Goal: Check status: Check status

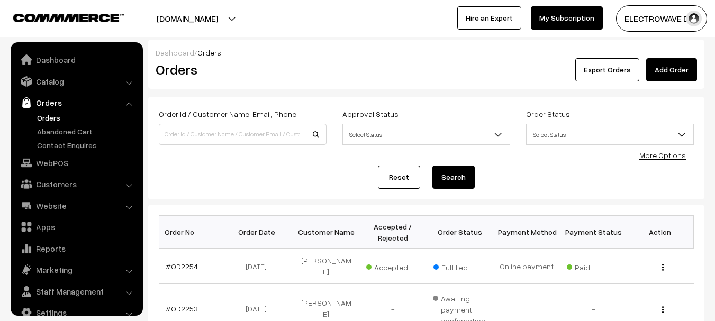
scroll to position [17, 0]
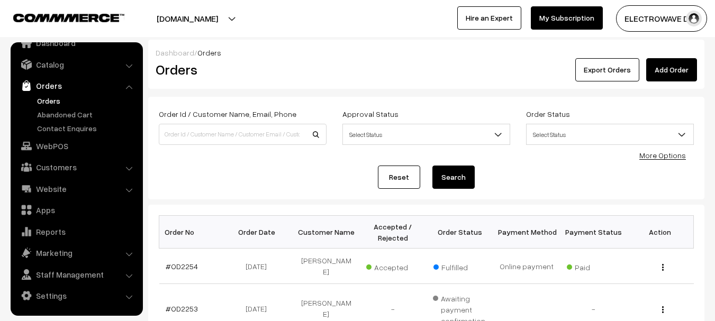
click at [48, 104] on link "Orders" at bounding box center [86, 100] width 105 height 11
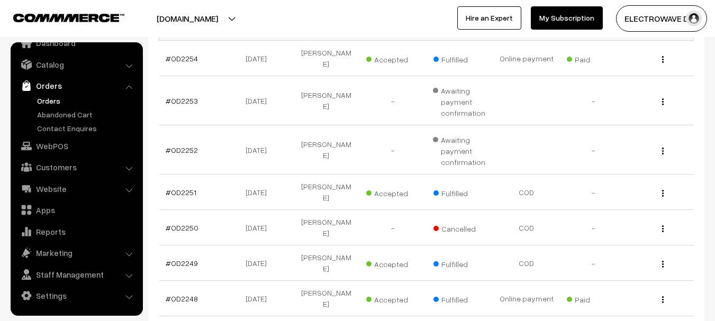
scroll to position [106, 0]
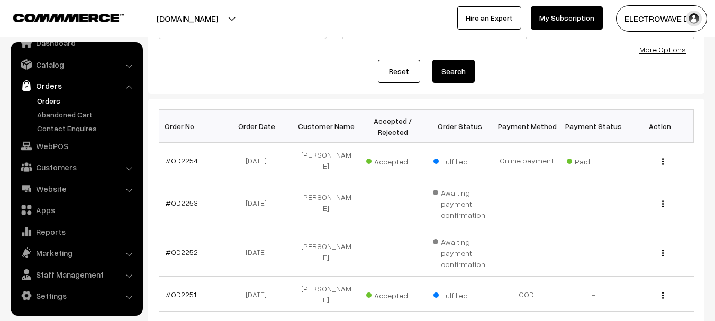
click at [53, 101] on link "Orders" at bounding box center [86, 100] width 105 height 11
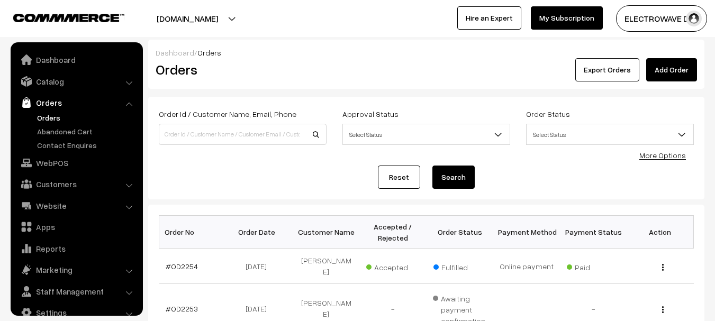
click at [50, 117] on link "Orders" at bounding box center [86, 117] width 105 height 11
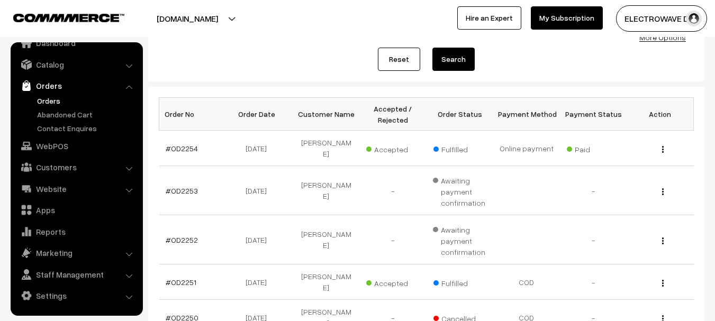
scroll to position [13, 0]
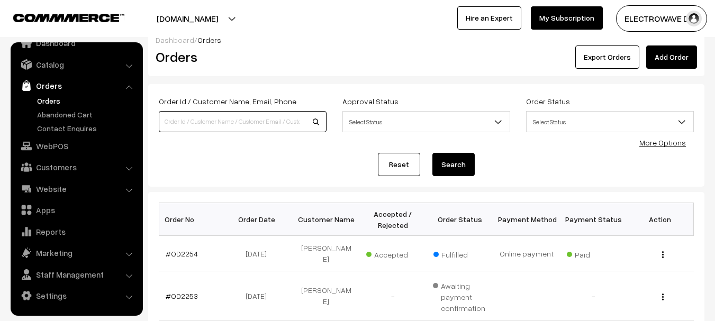
click at [306, 128] on input at bounding box center [243, 121] width 168 height 21
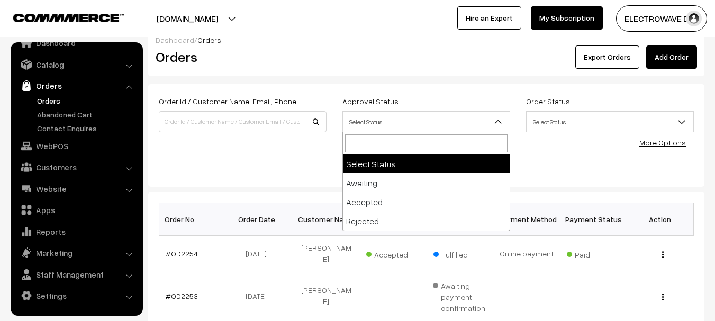
click at [368, 125] on span "Select Status" at bounding box center [426, 122] width 167 height 19
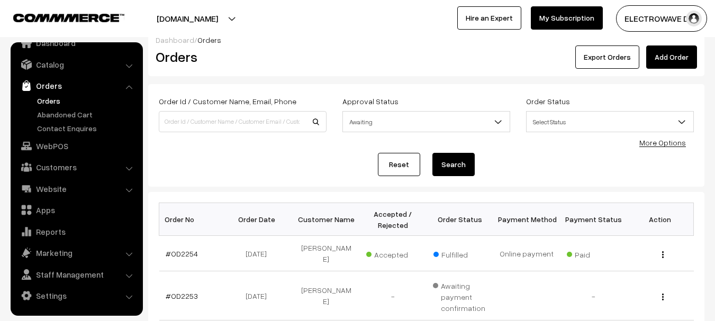
click at [397, 121] on span "Awaiting" at bounding box center [426, 122] width 167 height 19
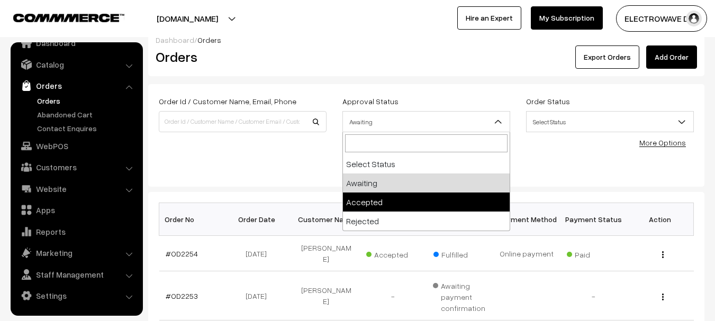
select select "1"
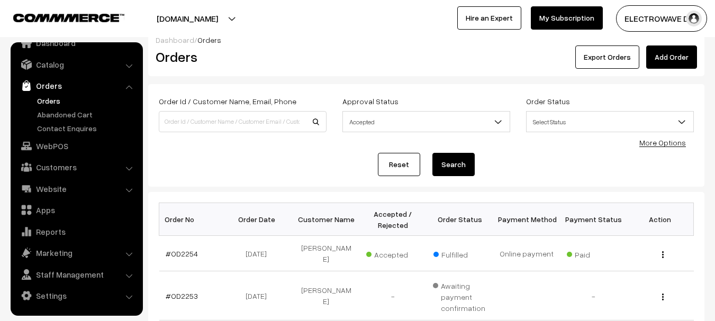
click at [449, 159] on button "Search" at bounding box center [453, 164] width 42 height 23
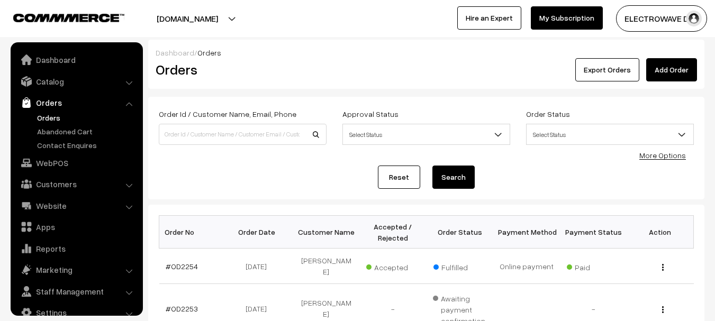
select select "1"
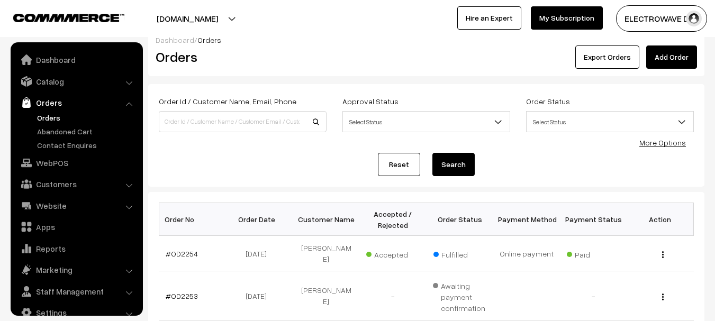
scroll to position [17, 0]
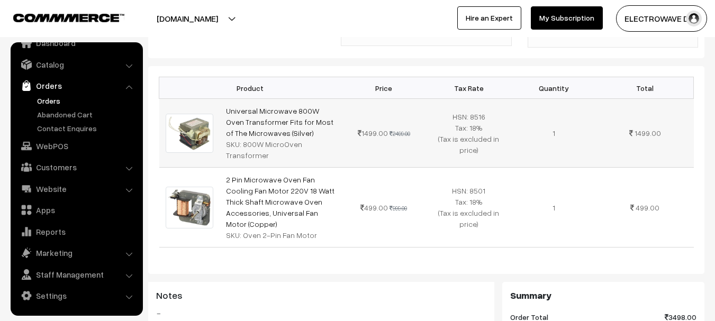
scroll to position [107, 0]
